Goal: Information Seeking & Learning: Learn about a topic

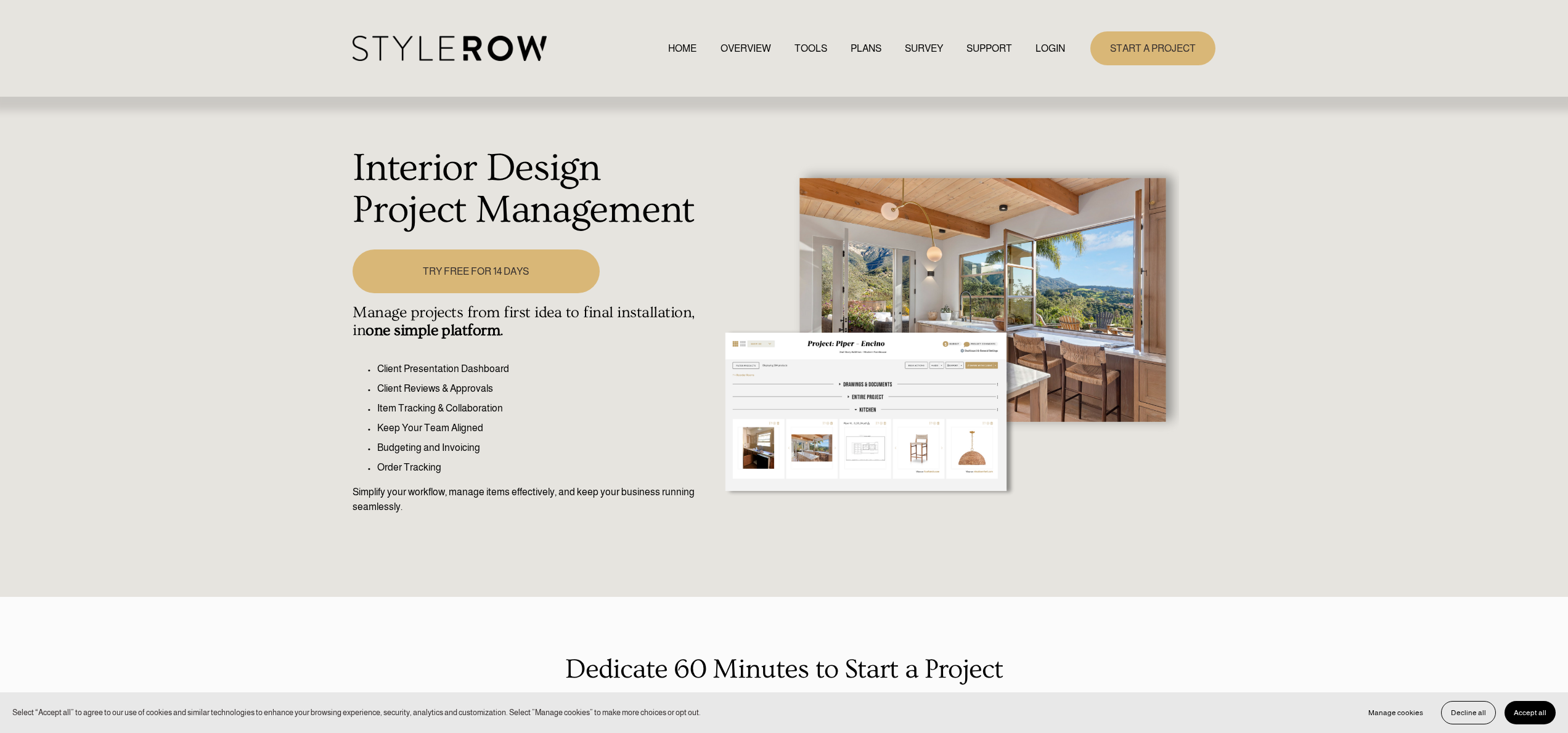
click at [858, 42] on link "PLANS" at bounding box center [866, 49] width 31 height 17
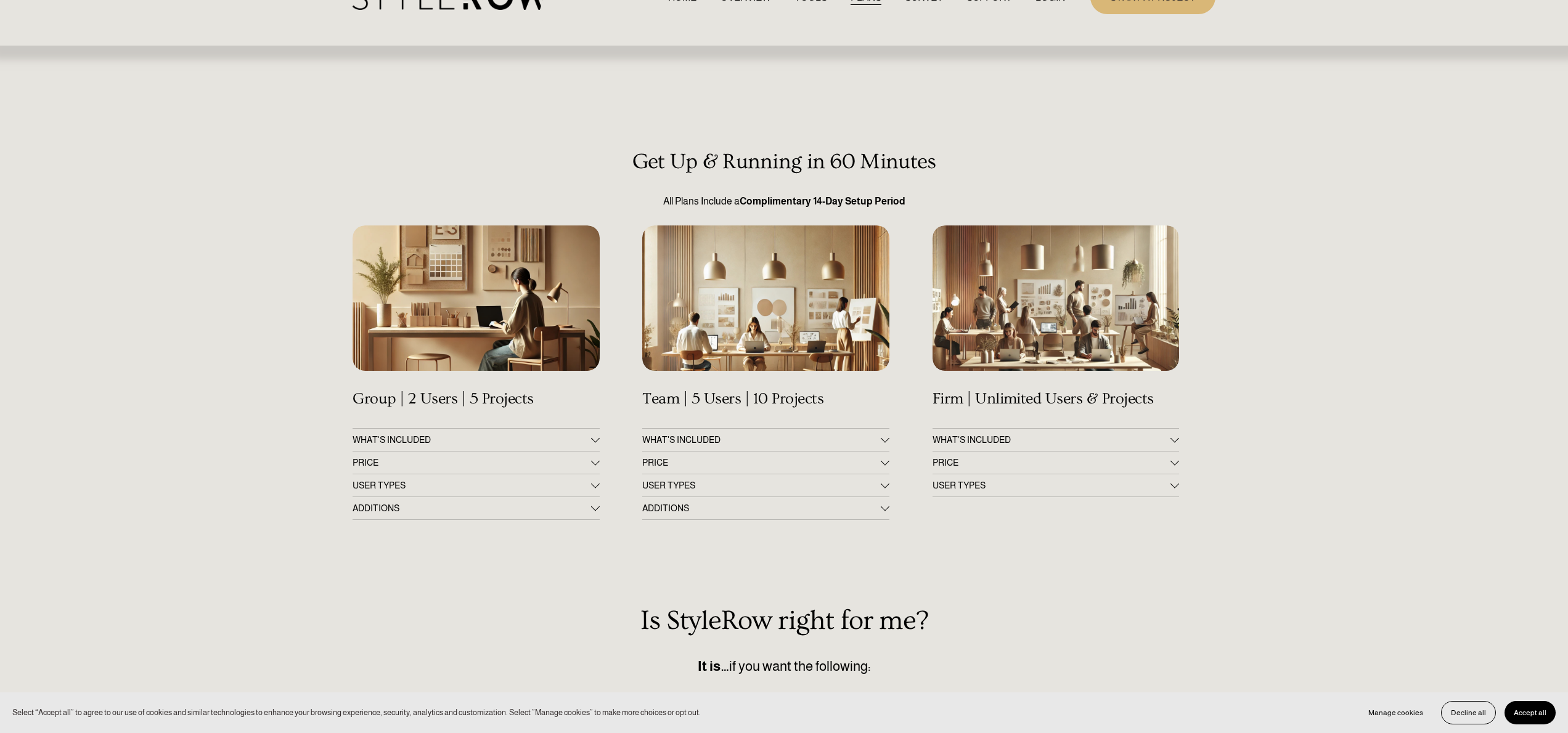
scroll to position [69, 0]
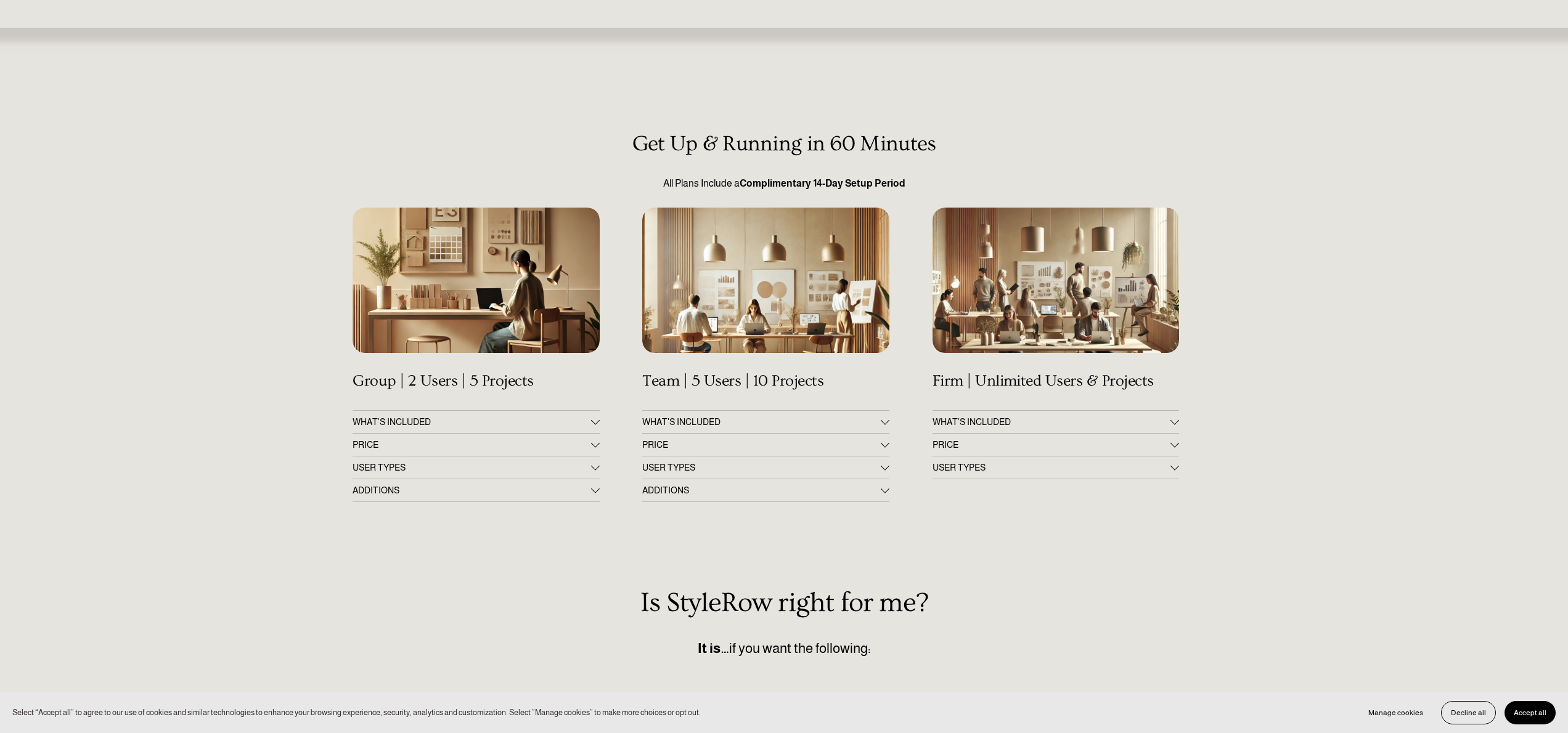
click at [400, 439] on button "PRICE" at bounding box center [475, 445] width 247 height 22
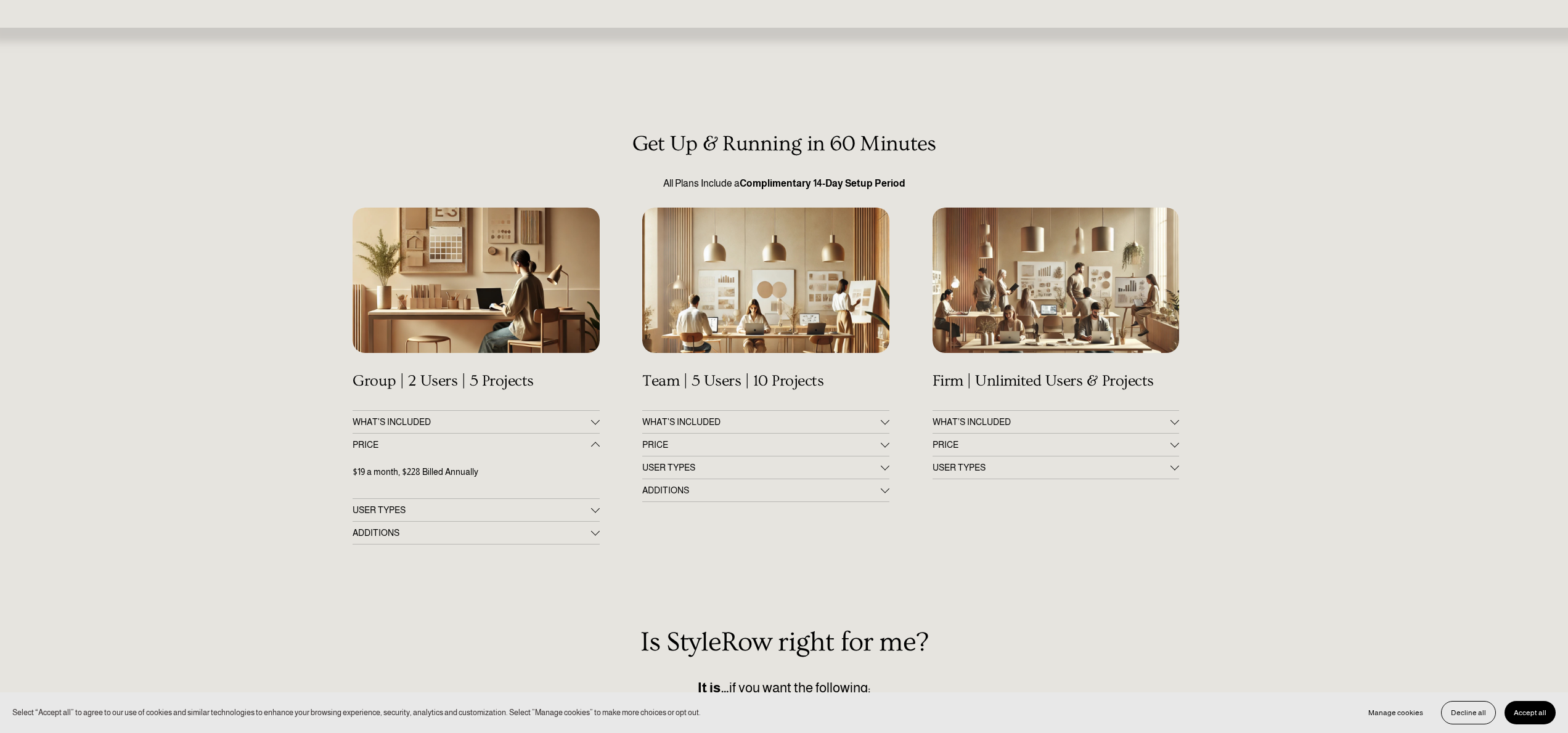
click at [400, 439] on button "PRICE" at bounding box center [475, 445] width 247 height 22
